Goal: Information Seeking & Learning: Get advice/opinions

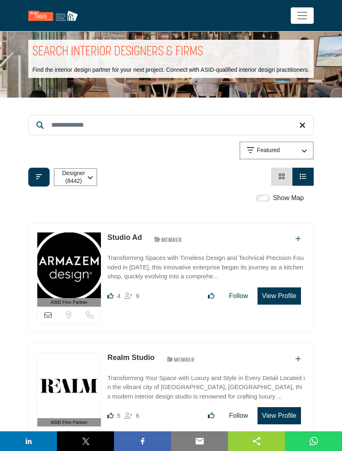
scroll to position [11, 0]
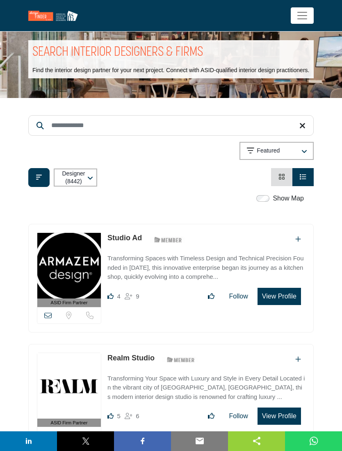
click at [36, 187] on button "Filter categories" at bounding box center [38, 177] width 21 height 19
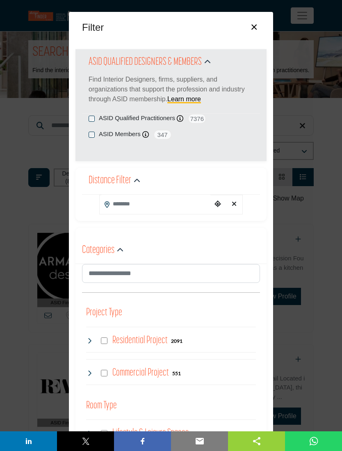
click at [172, 203] on input "Search Location" at bounding box center [156, 204] width 112 height 18
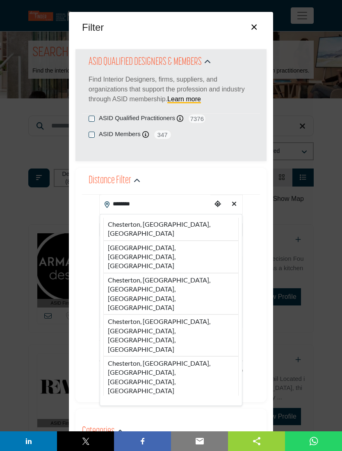
click at [175, 240] on li "Chestertown, MD, USA" at bounding box center [170, 256] width 135 height 32
type input "**********"
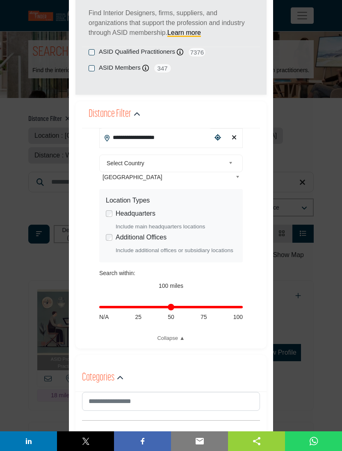
scroll to position [66, 0]
click at [171, 308] on input "Distance in miles" at bounding box center [170, 307] width 143 height 2
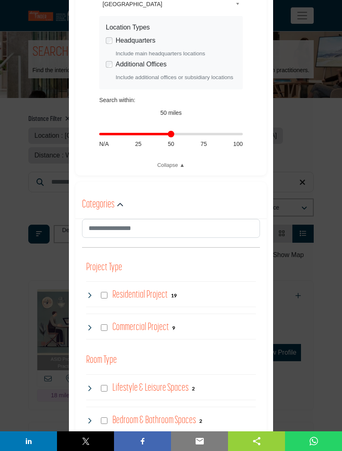
scroll to position [240, 0]
click at [144, 299] on h4 "Residential Project" at bounding box center [139, 294] width 55 height 14
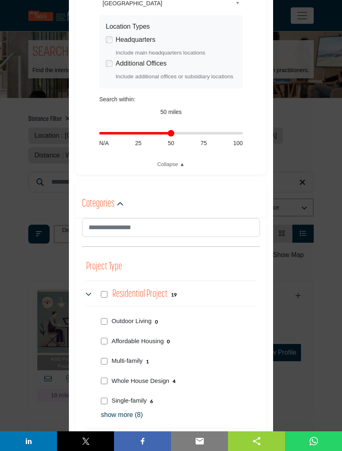
click at [202, 133] on input "Distance in miles" at bounding box center [170, 133] width 143 height 2
click at [174, 132] on input "Distance in miles" at bounding box center [170, 133] width 143 height 2
click at [203, 133] on input "Distance in miles" at bounding box center [170, 133] width 143 height 2
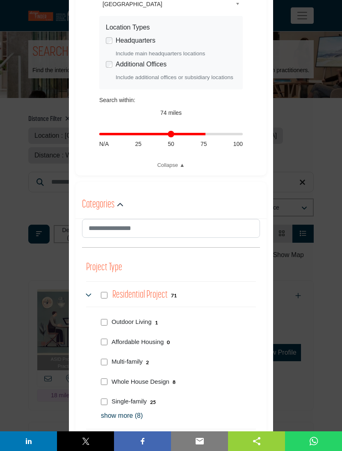
type input "**"
click at [170, 135] on input "Distance in miles" at bounding box center [170, 134] width 143 height 2
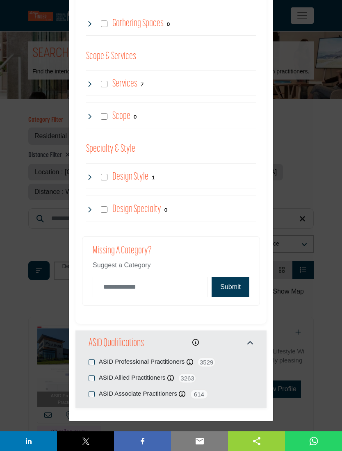
scroll to position [764, 0]
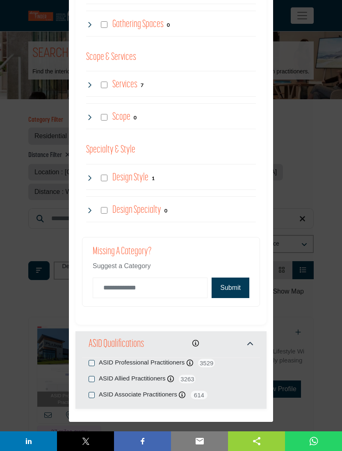
click at [233, 285] on button "Submit" at bounding box center [230, 287] width 38 height 20
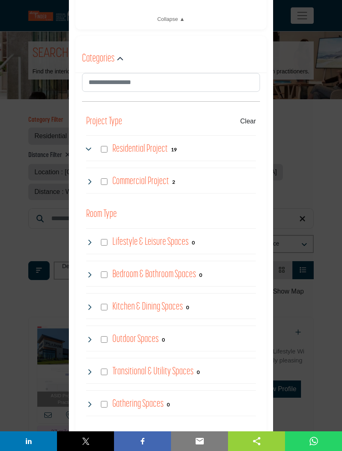
scroll to position [355, 0]
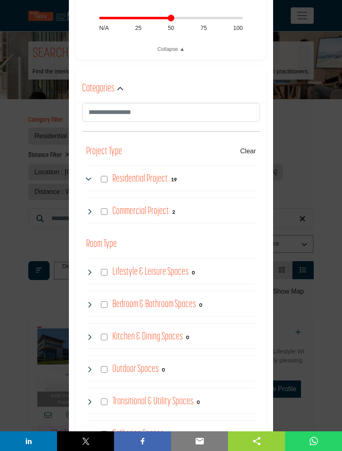
click at [86, 176] on icon at bounding box center [89, 179] width 7 height 7
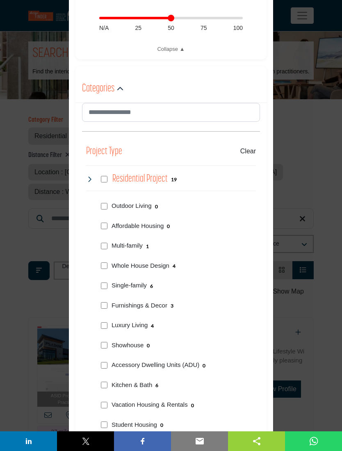
click at [87, 176] on icon at bounding box center [89, 179] width 7 height 7
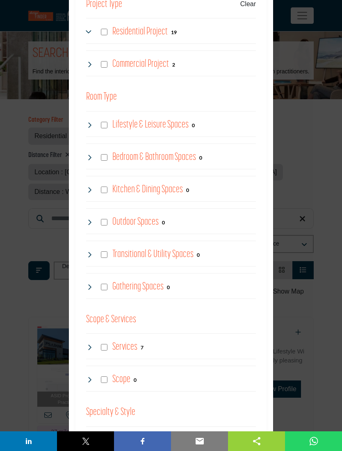
scroll to position [506, 0]
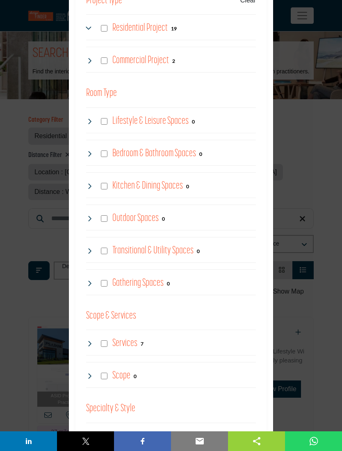
click at [93, 121] on div "Lifestyle & Leisure Spaces 0" at bounding box center [140, 121] width 109 height 15
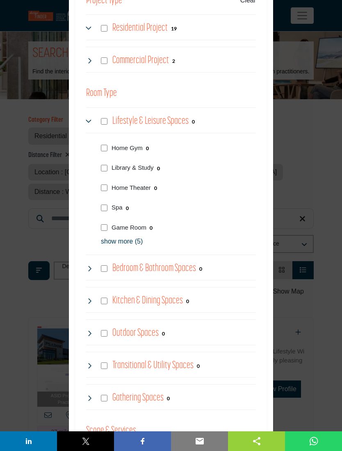
click at [99, 166] on div "Library & Study 0" at bounding box center [176, 167] width 158 height 20
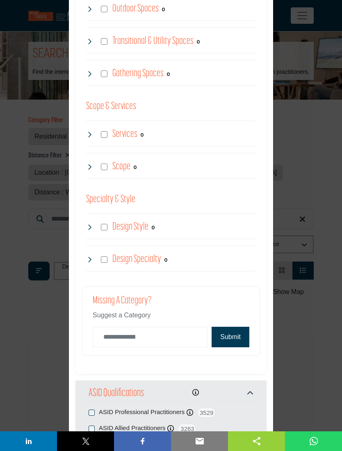
scroll to position [850, 0]
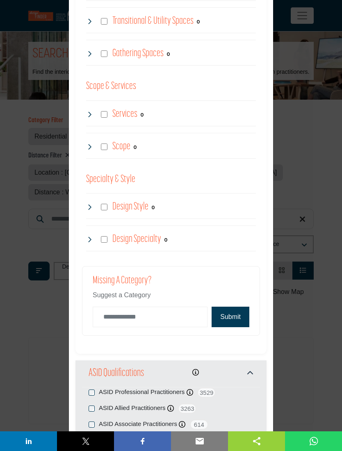
click at [237, 312] on button "Submit" at bounding box center [230, 316] width 38 height 20
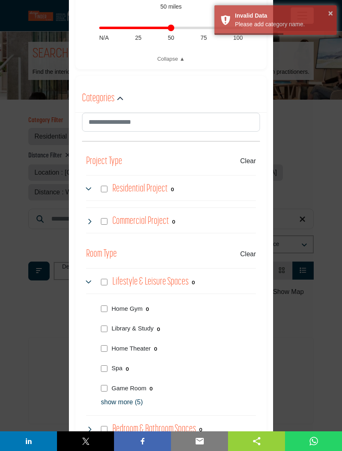
scroll to position [335, 0]
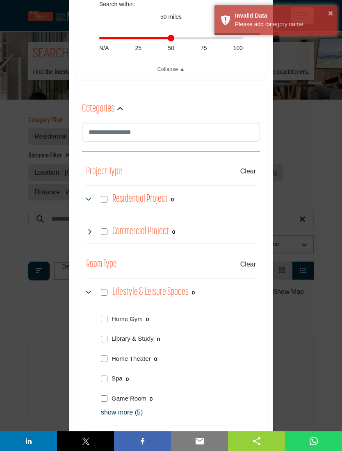
click at [4, 122] on div "Filter × ASID QUALIFIED DESIGNERS & MEMBERS Find Interior Designers, firms, sup…" at bounding box center [171, 225] width 342 height 451
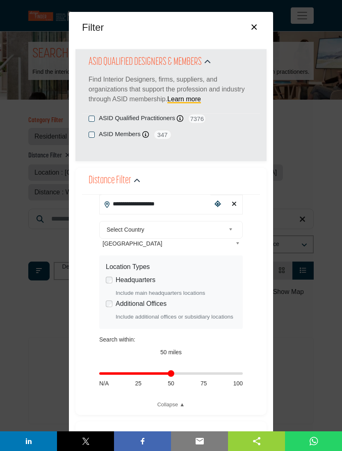
scroll to position [0, 0]
click at [256, 27] on button "×" at bounding box center [254, 26] width 12 height 16
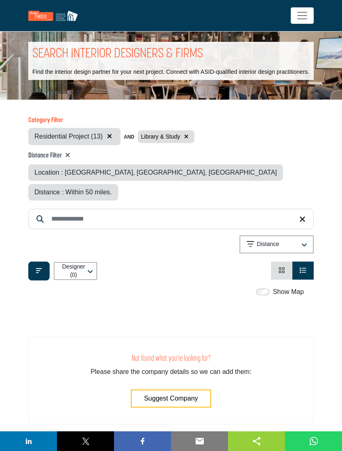
click at [111, 142] on button "button" at bounding box center [109, 136] width 10 height 11
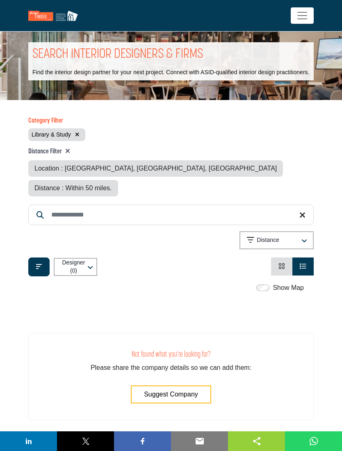
scroll to position [1, 0]
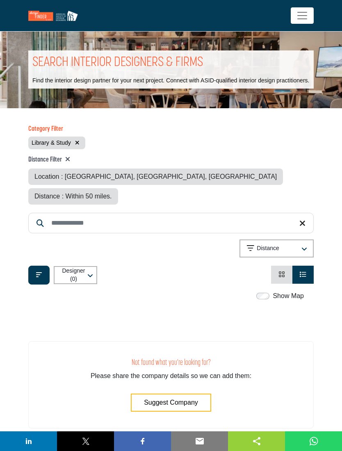
click at [84, 146] on div "Library & Study" at bounding box center [56, 142] width 57 height 13
click at [78, 145] on icon "button" at bounding box center [77, 143] width 5 height 6
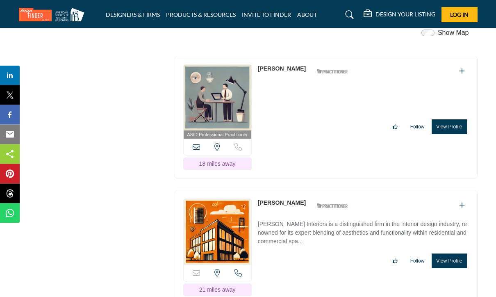
scroll to position [232, 0]
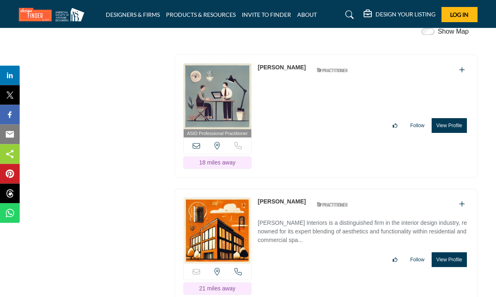
click at [217, 215] on img at bounding box center [218, 231] width 68 height 66
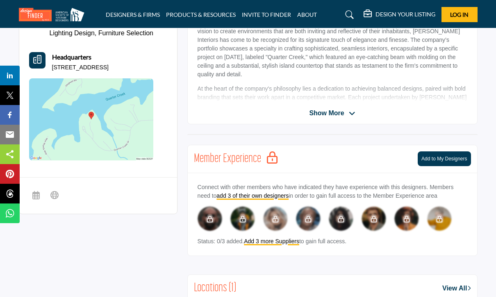
scroll to position [252, 0]
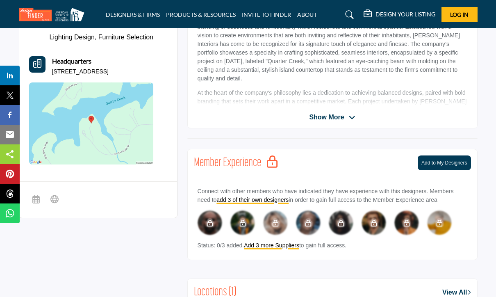
click at [87, 127] on img at bounding box center [91, 123] width 125 height 82
click at [341, 113] on div "Show More" at bounding box center [332, 117] width 289 height 10
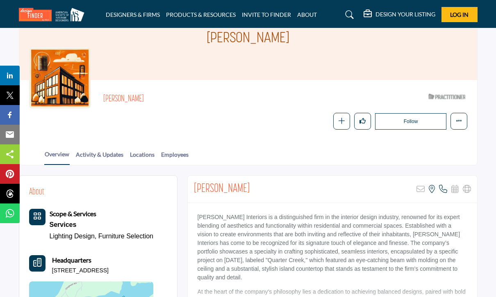
scroll to position [66, 0]
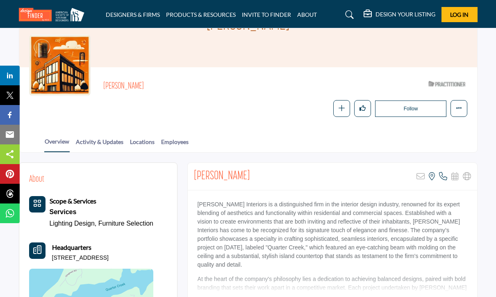
click at [178, 144] on link "Employees" at bounding box center [175, 144] width 28 height 14
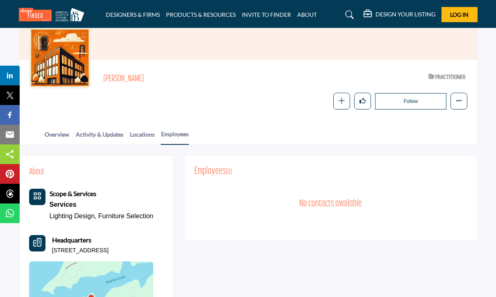
click at [93, 134] on link "Activity & Updates" at bounding box center [99, 137] width 48 height 14
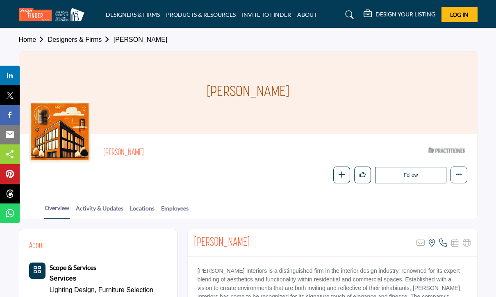
click at [73, 41] on link "Designers & Firms" at bounding box center [81, 39] width 66 height 7
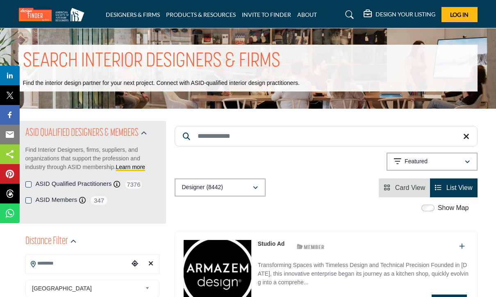
scroll to position [73, 0]
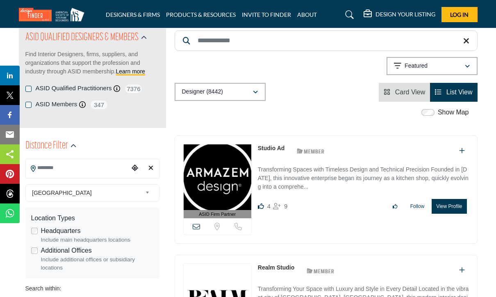
click at [53, 169] on input "Search Location" at bounding box center [77, 168] width 103 height 16
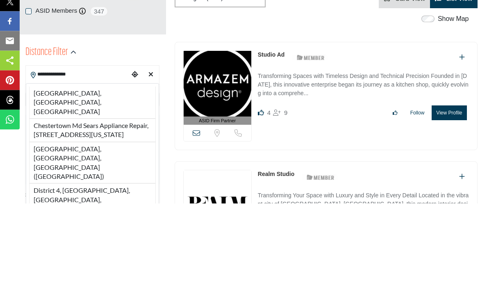
click at [48, 180] on li "Chestertown, MD, USA" at bounding box center [92, 196] width 127 height 32
type input "**********"
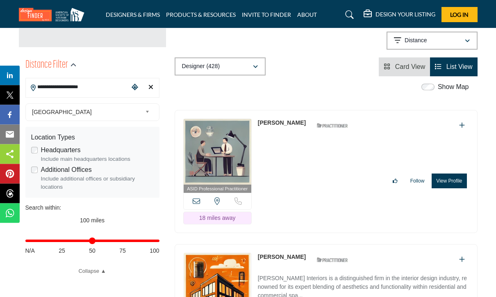
scroll to position [186, 0]
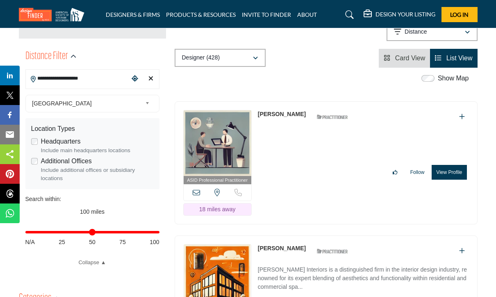
click at [97, 231] on input "Distance in miles" at bounding box center [92, 232] width 134 height 2
type input "**"
click at [88, 232] on input "Distance in miles" at bounding box center [92, 232] width 134 height 2
click at [153, 203] on div "Search within:" at bounding box center [92, 199] width 134 height 9
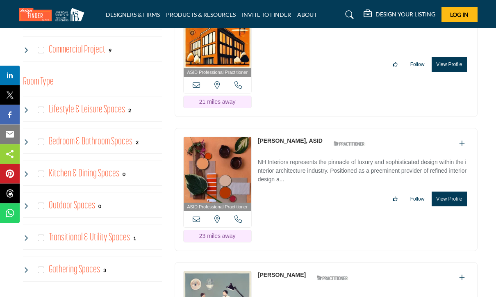
scroll to position [553, 0]
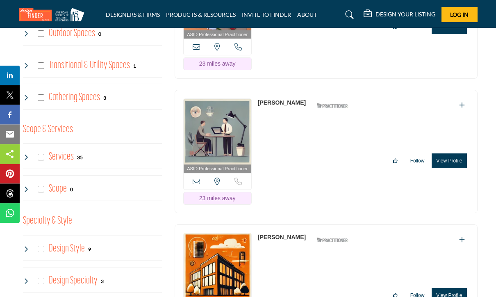
click at [205, 125] on img at bounding box center [218, 132] width 68 height 66
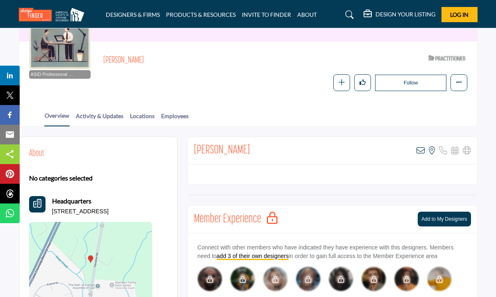
scroll to position [75, 0]
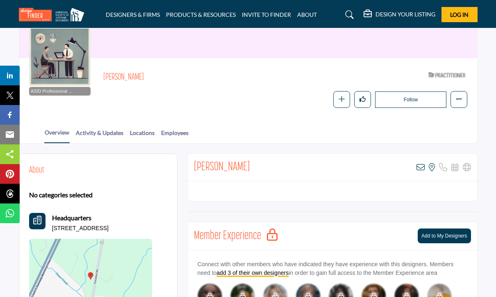
click at [177, 135] on link "Employees" at bounding box center [175, 135] width 28 height 14
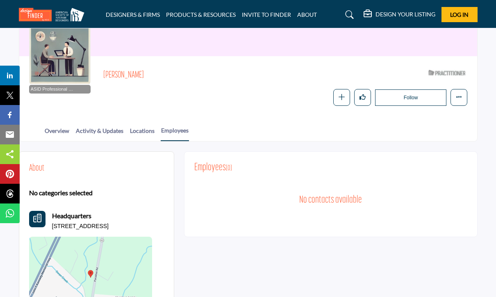
scroll to position [66, 0]
